Goal: Find specific page/section: Find specific page/section

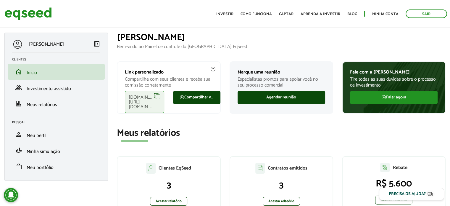
drag, startPoint x: 335, startPoint y: 132, endPoint x: 338, endPoint y: 130, distance: 3.7
click at [335, 132] on h2 "Meus relatórios" at bounding box center [281, 133] width 329 height 10
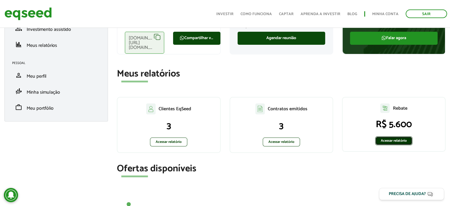
click at [393, 138] on link "Acessar relatório" at bounding box center [393, 140] width 37 height 9
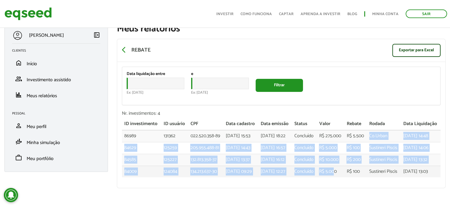
drag, startPoint x: 365, startPoint y: 129, endPoint x: 340, endPoint y: 174, distance: 51.3
click at [340, 174] on tbody "86989 131362 022.520.358-89 [DATE] 15:53 [DATE] 18:22 Concluído R$ 275.000 R$ 5…" at bounding box center [281, 153] width 319 height 47
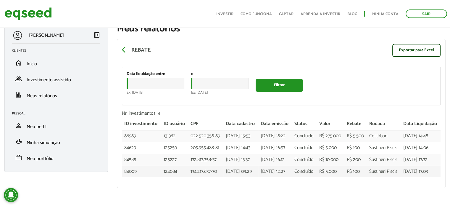
click at [344, 167] on td "R$ 5.000" at bounding box center [331, 171] width 28 height 12
click at [407, 170] on td "31/03/2025 - 13:03" at bounding box center [421, 171] width 40 height 12
drag, startPoint x: 419, startPoint y: 172, endPoint x: 166, endPoint y: 83, distance: 267.7
click at [166, 83] on div "Data liquidação entre Data Ex: 26/09/2025 e Data Ex: 26/09/2025 Filtrar Nr. inv…" at bounding box center [281, 125] width 328 height 126
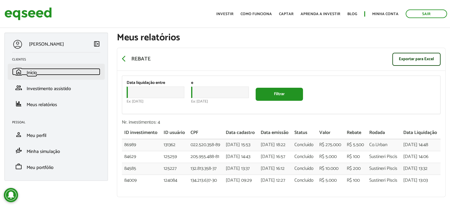
click at [41, 72] on link "home Início" at bounding box center [56, 71] width 88 height 7
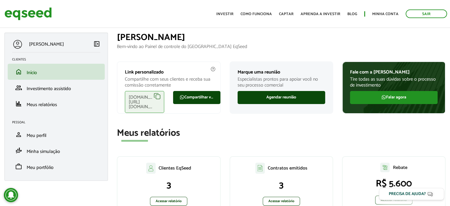
click at [365, 39] on h1 "[PERSON_NAME]" at bounding box center [281, 38] width 329 height 10
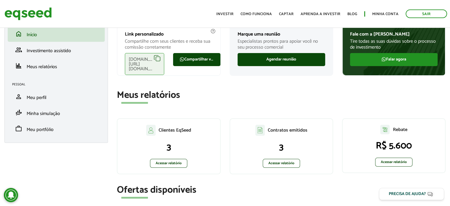
scroll to position [89, 0]
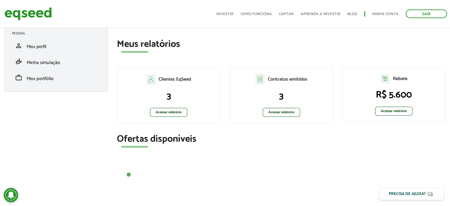
click at [367, 55] on section "Meus relatórios Clientes EqSeed 3 Acessar relatório Contratos emitidos 3 Acessa…" at bounding box center [281, 84] width 329 height 90
